Goal: Transaction & Acquisition: Purchase product/service

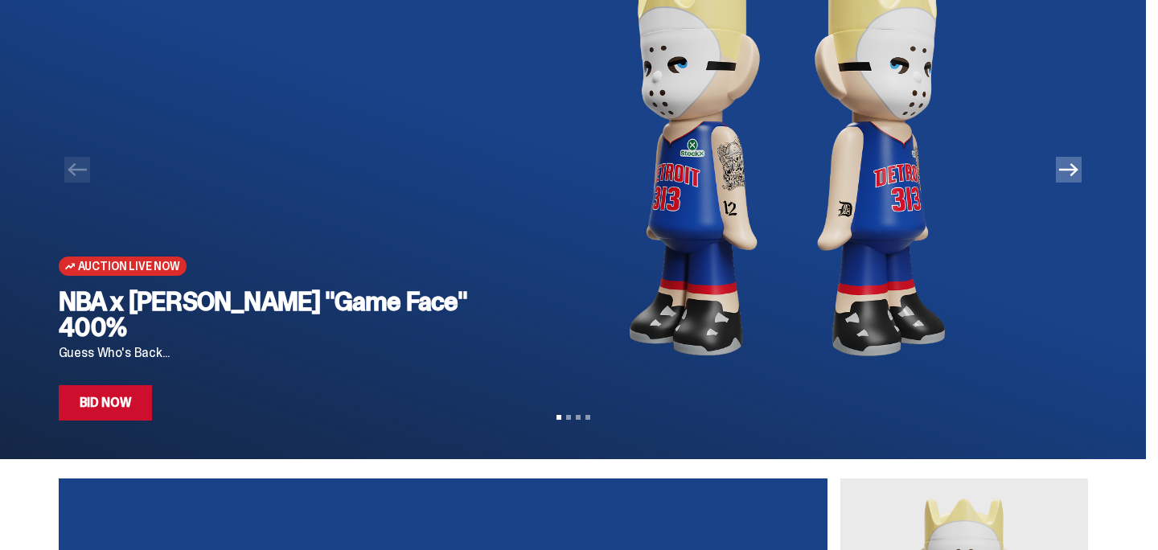
scroll to position [121, 0]
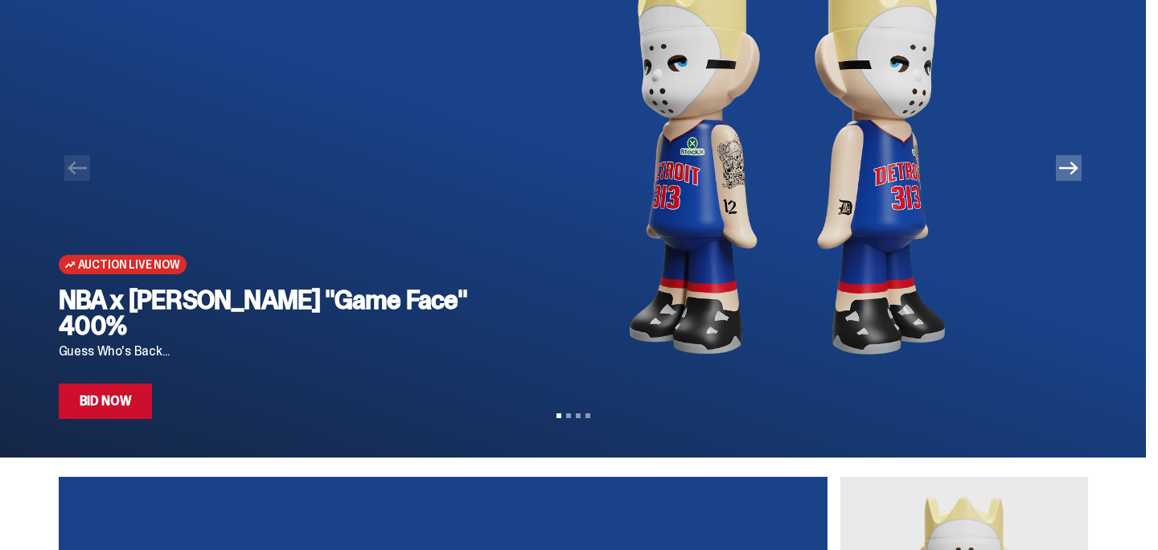
click at [131, 402] on link "Bid Now" at bounding box center [106, 401] width 94 height 35
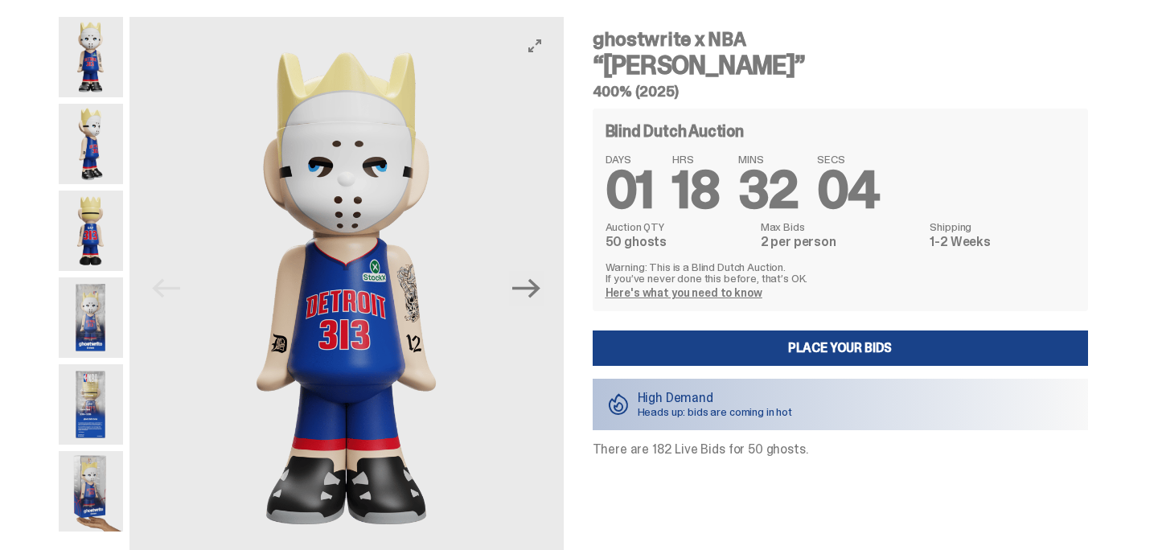
scroll to position [45, 0]
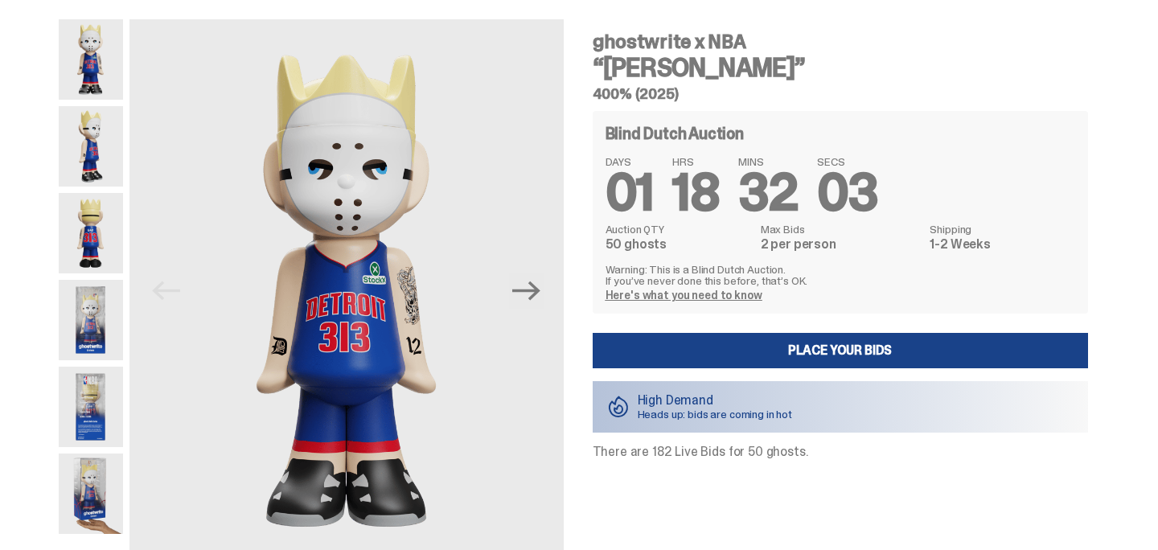
click at [104, 154] on img at bounding box center [91, 146] width 64 height 80
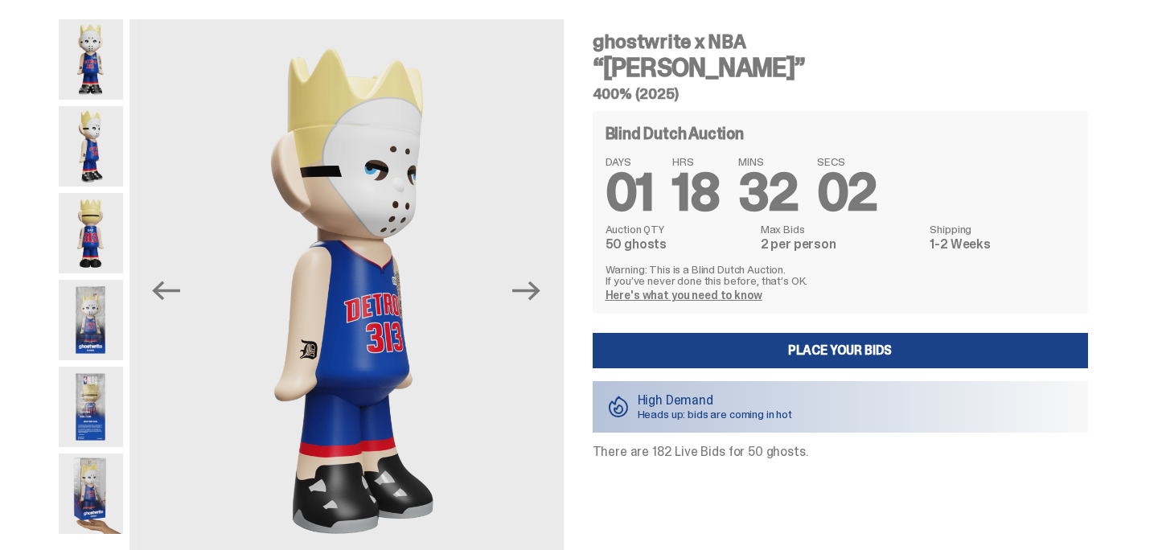
click at [97, 209] on img at bounding box center [91, 233] width 64 height 80
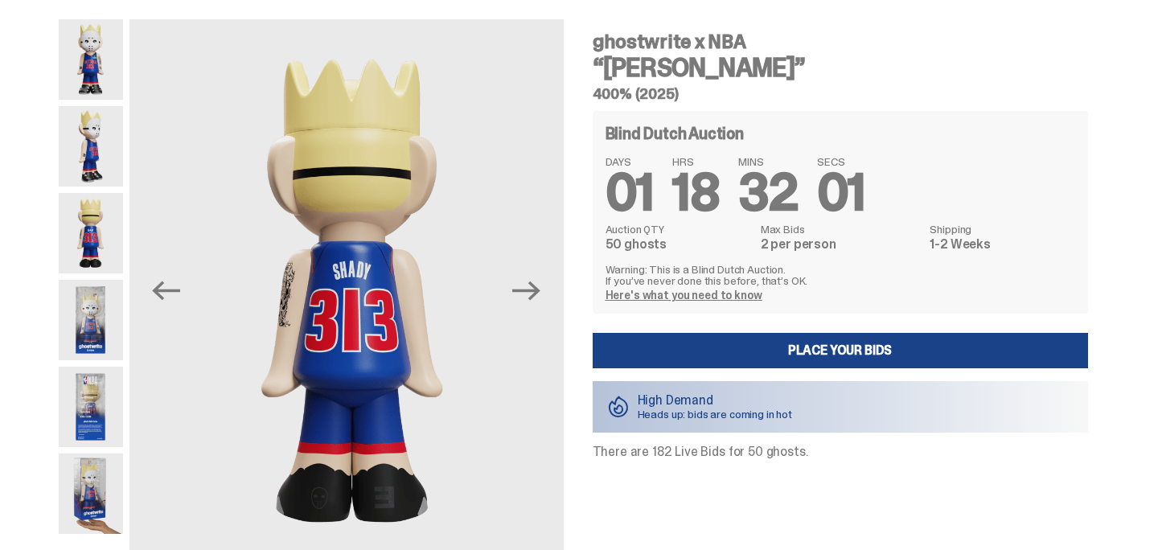
click at [80, 294] on img at bounding box center [91, 320] width 64 height 80
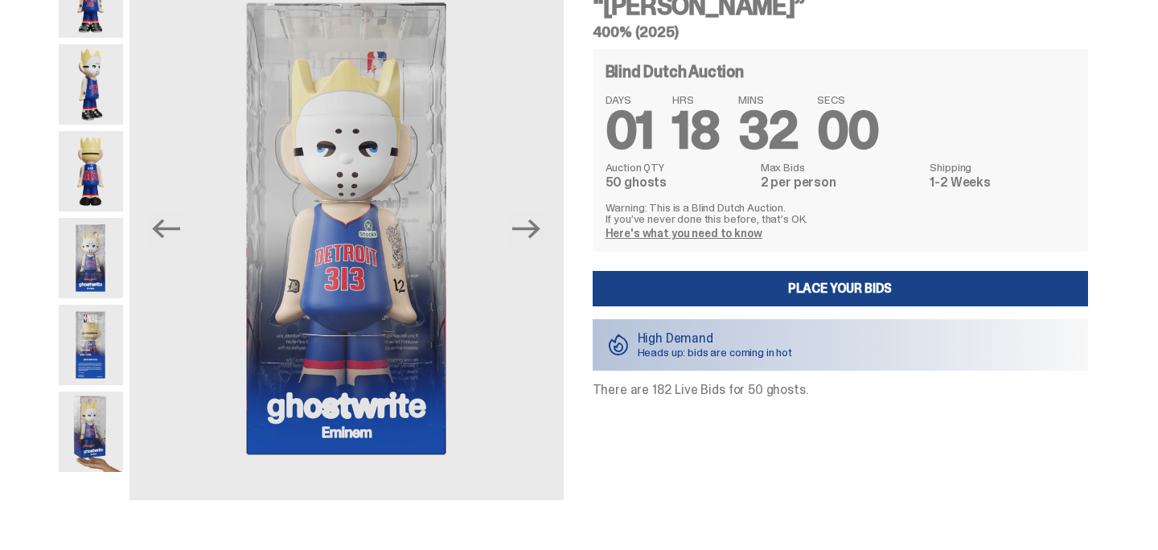
scroll to position [120, 0]
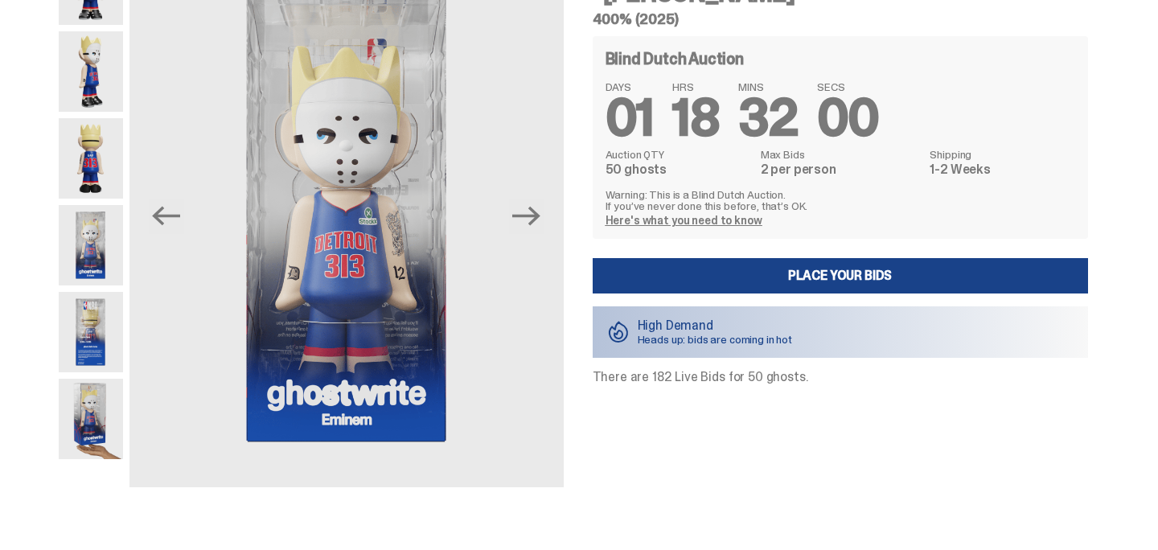
click at [115, 352] on img at bounding box center [91, 332] width 64 height 80
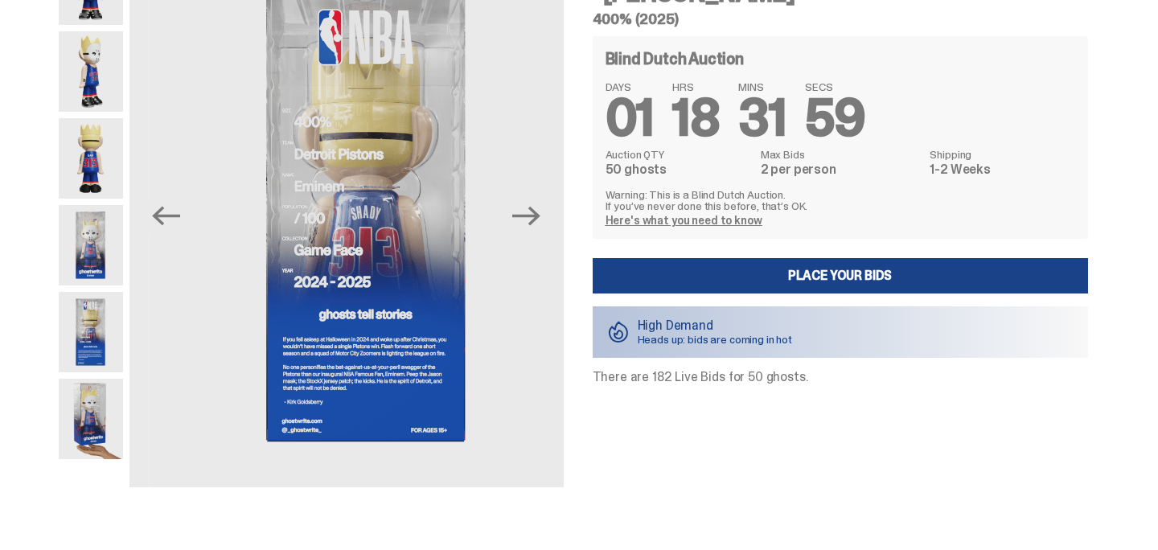
click at [101, 401] on img at bounding box center [91, 419] width 64 height 80
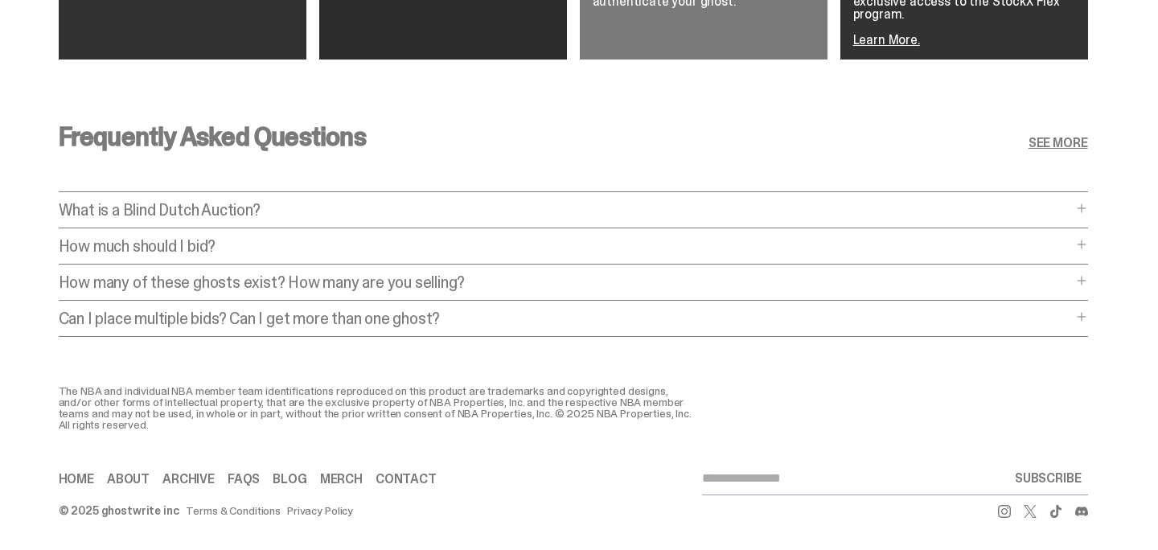
scroll to position [3190, 0]
click at [222, 240] on p "How much should I bid?" at bounding box center [566, 246] width 1014 height 16
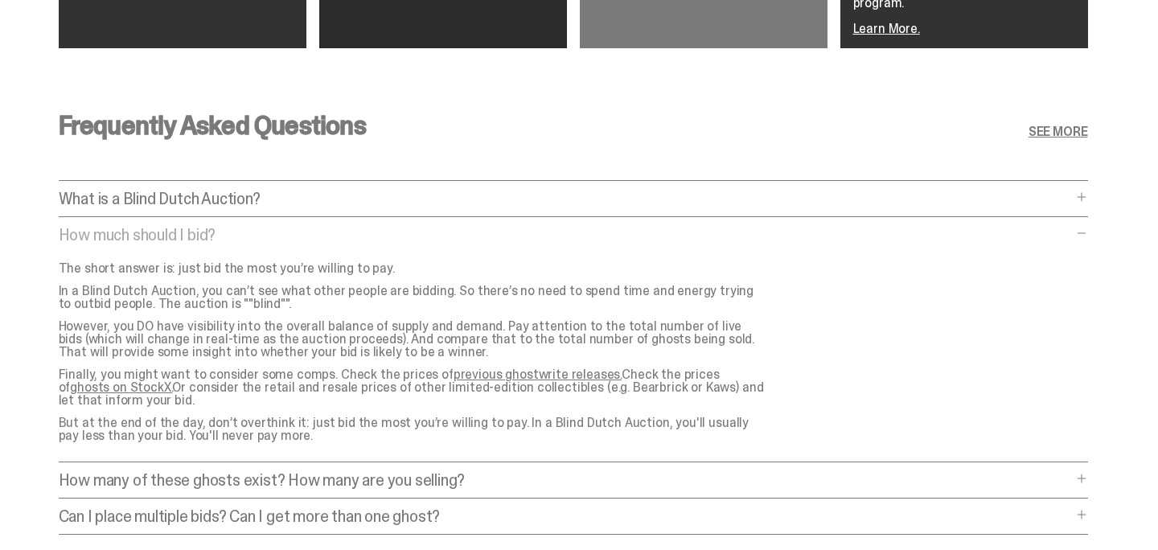
click at [574, 312] on div "The short answer is: just bid the most you’re willing to pay. In a Blind Dutch …" at bounding box center [419, 352] width 721 height 180
